Goal: Information Seeking & Learning: Learn about a topic

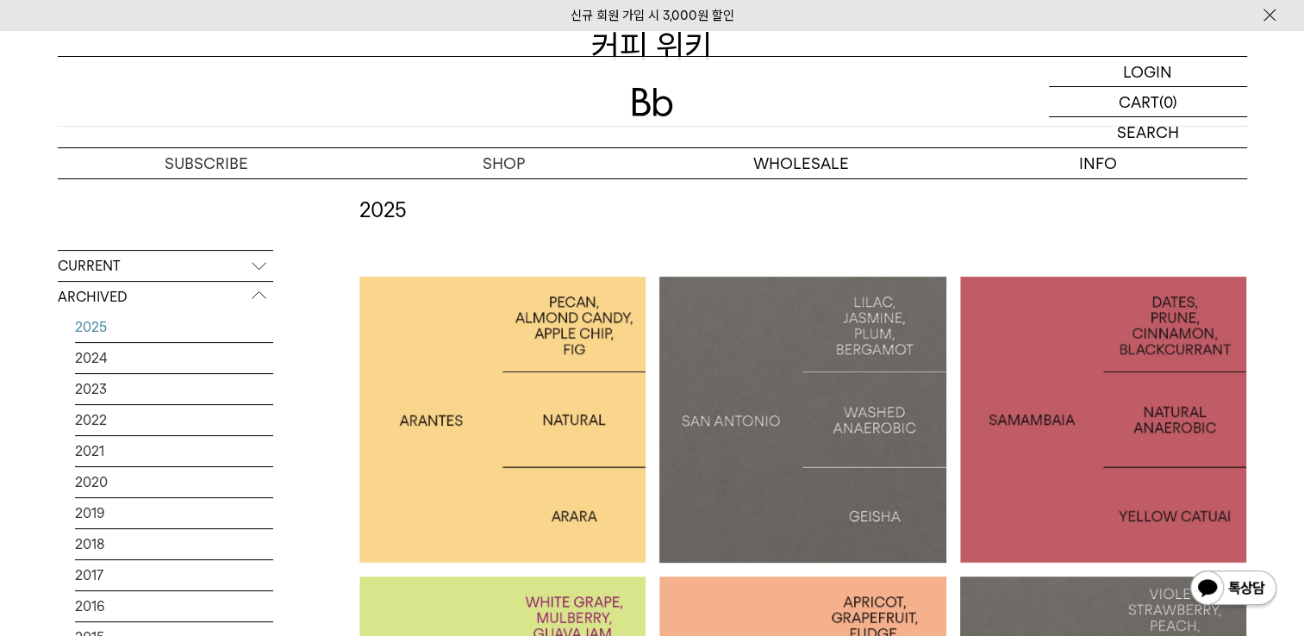
click at [1192, 209] on h2 "2025" at bounding box center [804, 210] width 888 height 29
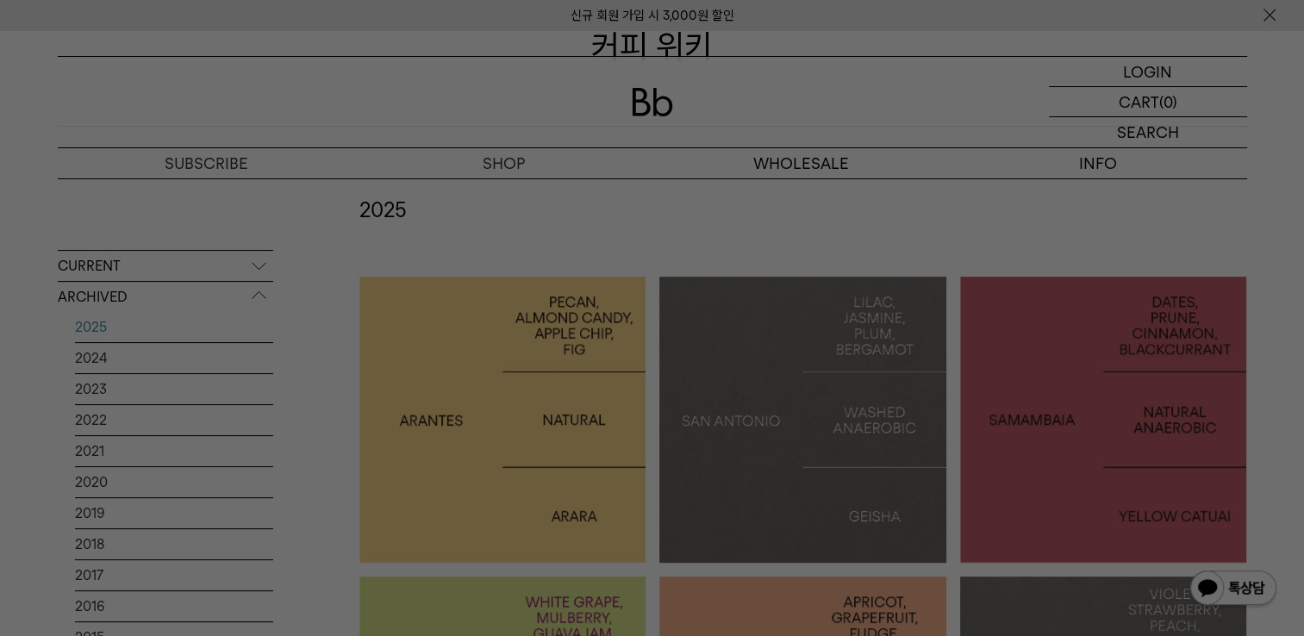
click at [682, 191] on div at bounding box center [652, 318] width 1304 height 636
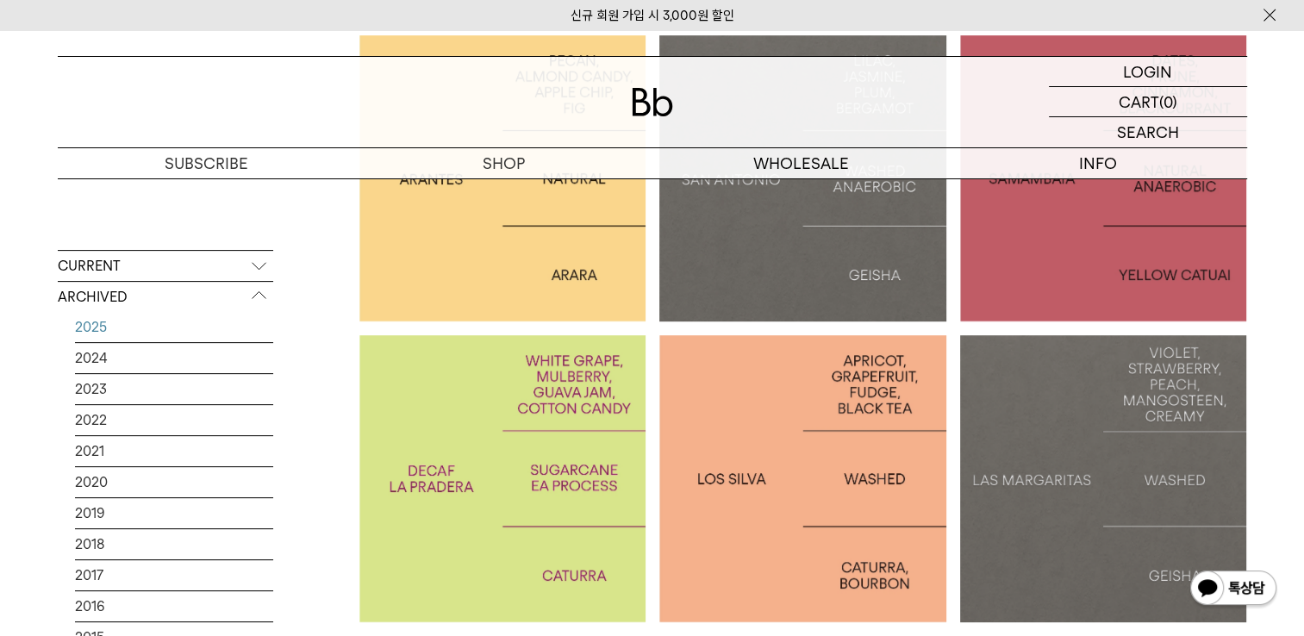
scroll to position [431, 0]
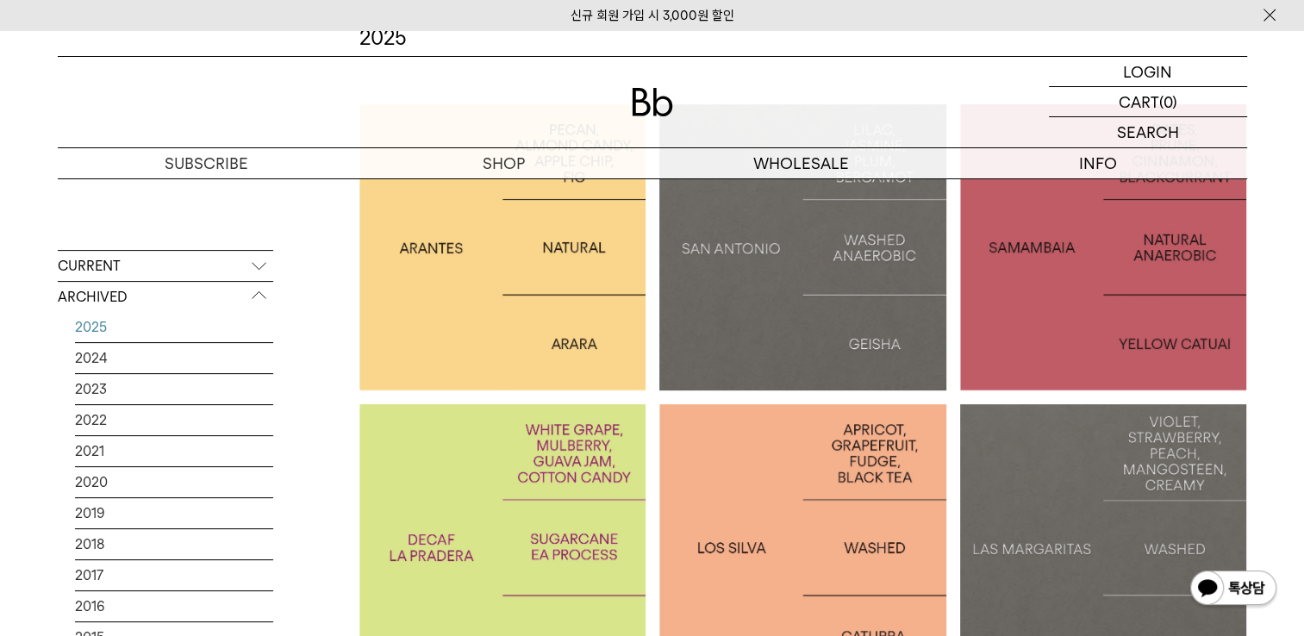
click at [86, 264] on p "CURRENT" at bounding box center [166, 266] width 216 height 31
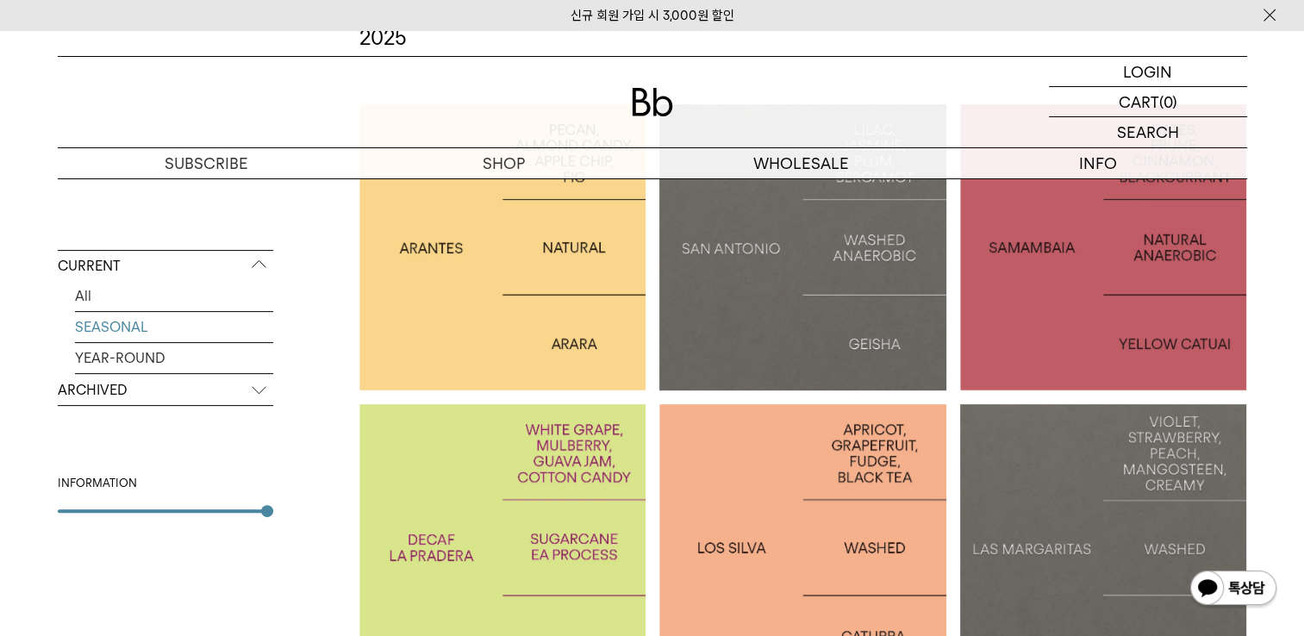
click at [145, 322] on link "SEASONAL" at bounding box center [174, 327] width 198 height 30
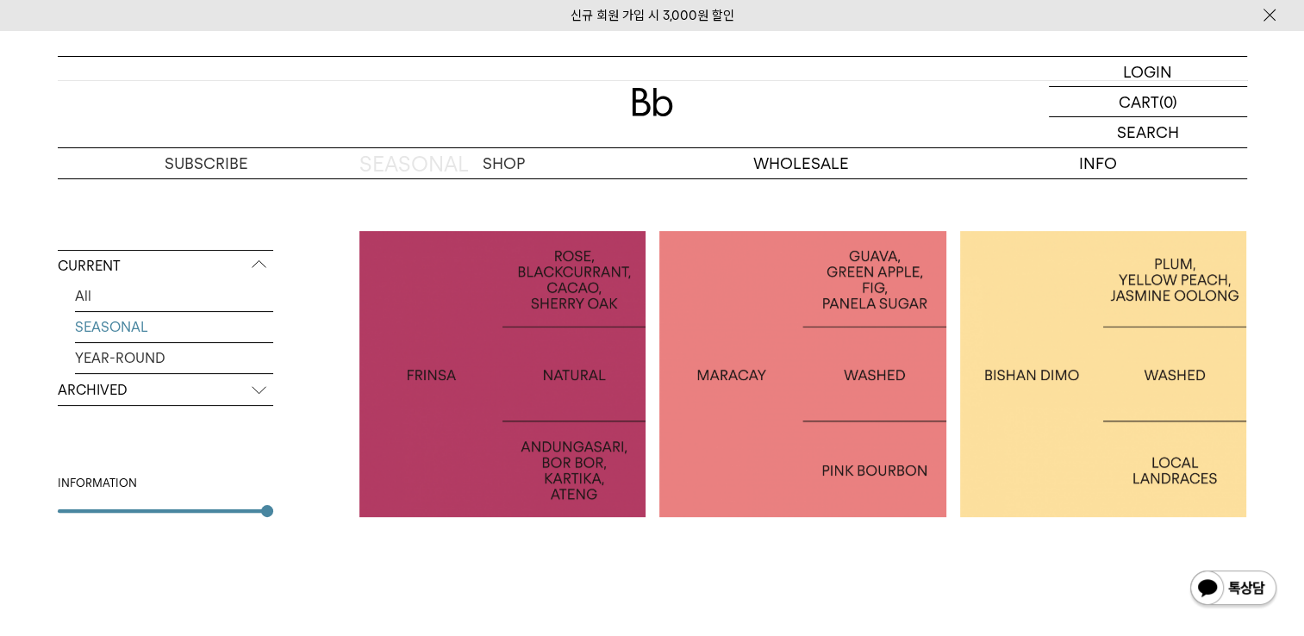
scroll to position [345, 0]
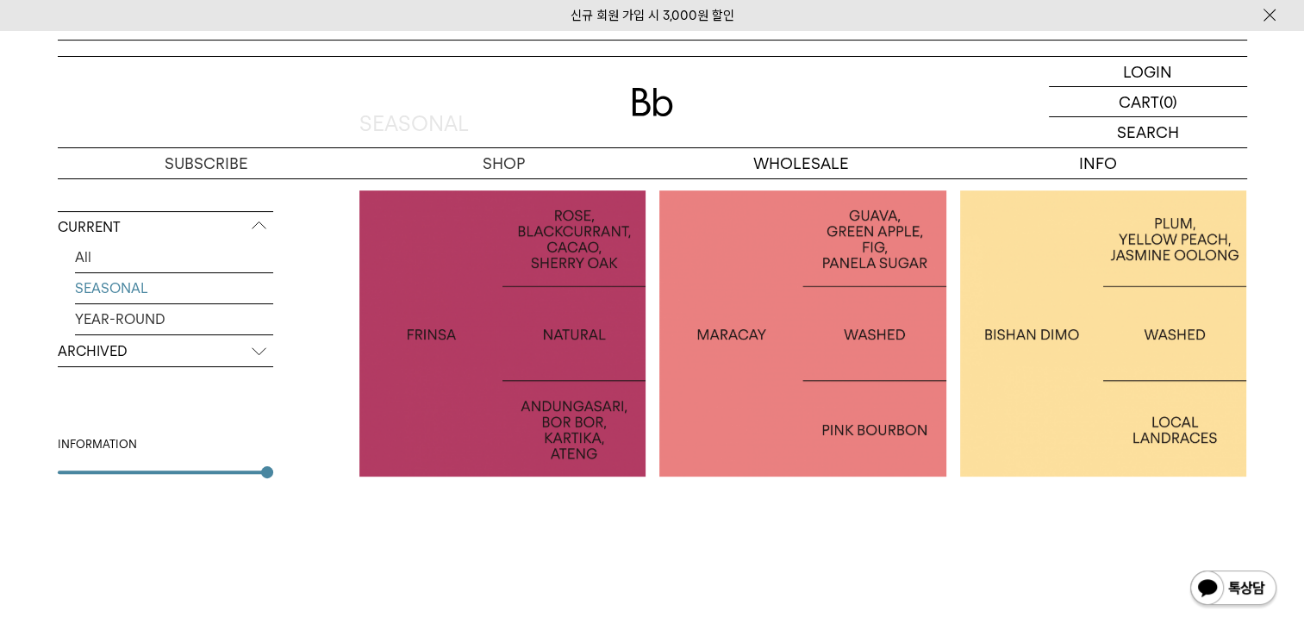
click at [864, 526] on div "SEASONAL INDONESIA FRINSA NATURAL COLOMBIA MARACAY ETHIOPIA [PERSON_NAME] 300 1" at bounding box center [804, 368] width 888 height 519
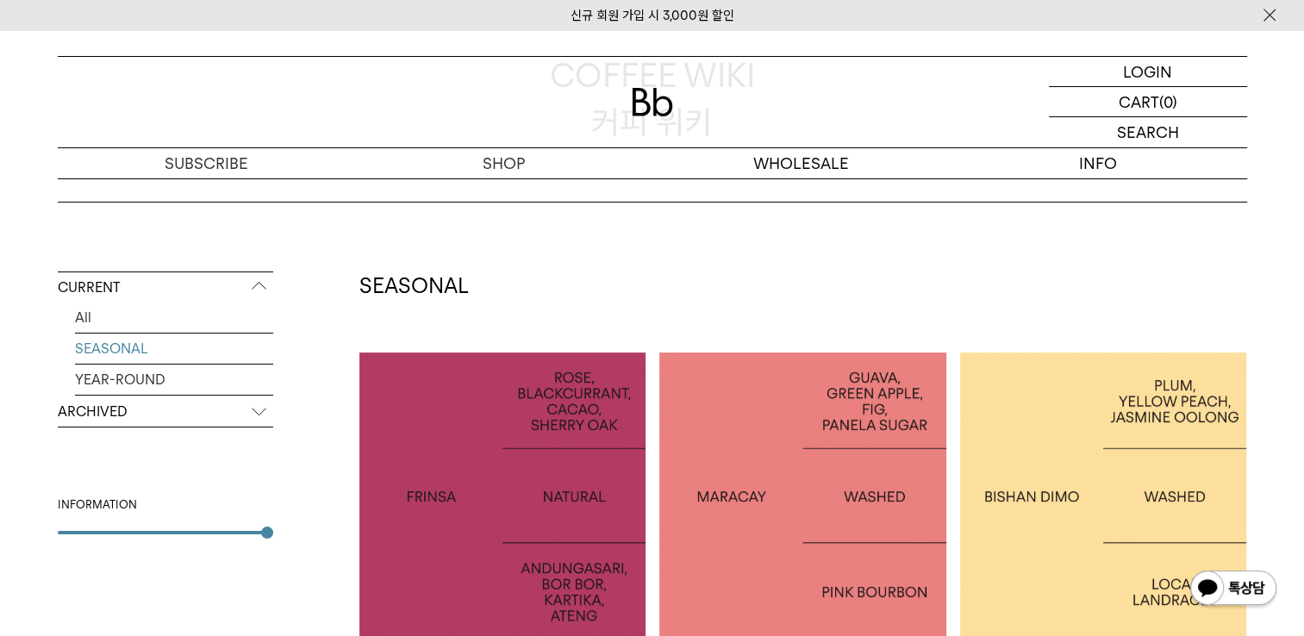
scroll to position [269, 0]
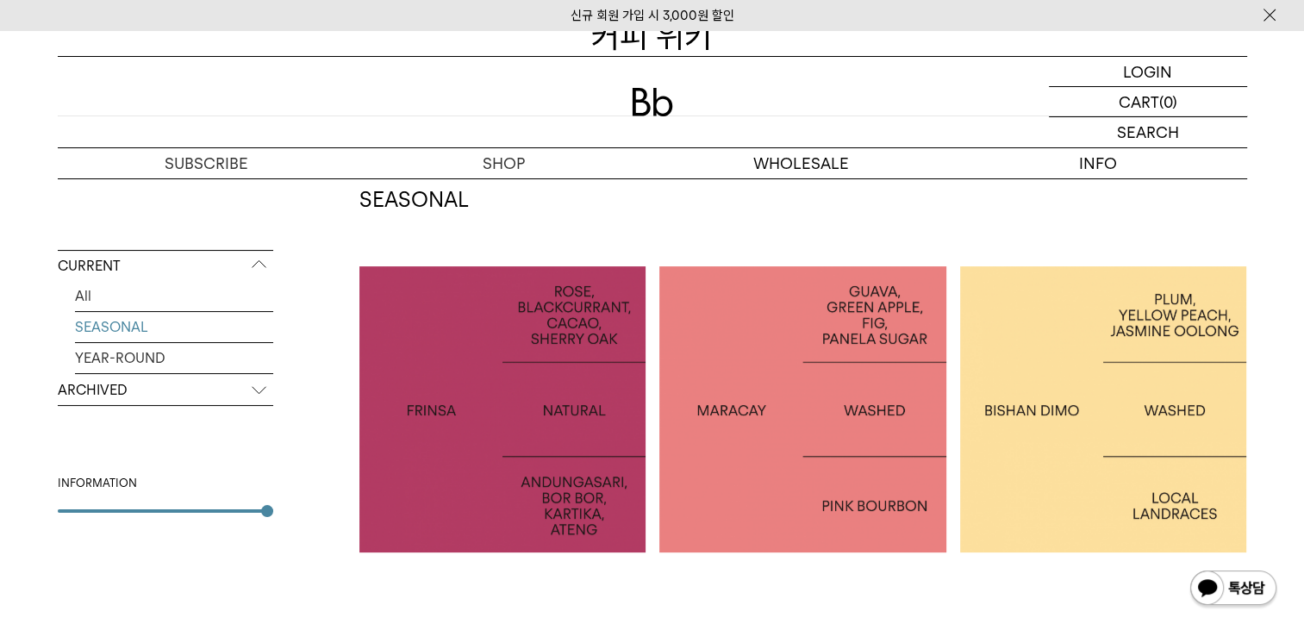
click at [797, 369] on div at bounding box center [803, 409] width 287 height 287
